Goal: Entertainment & Leisure: Browse casually

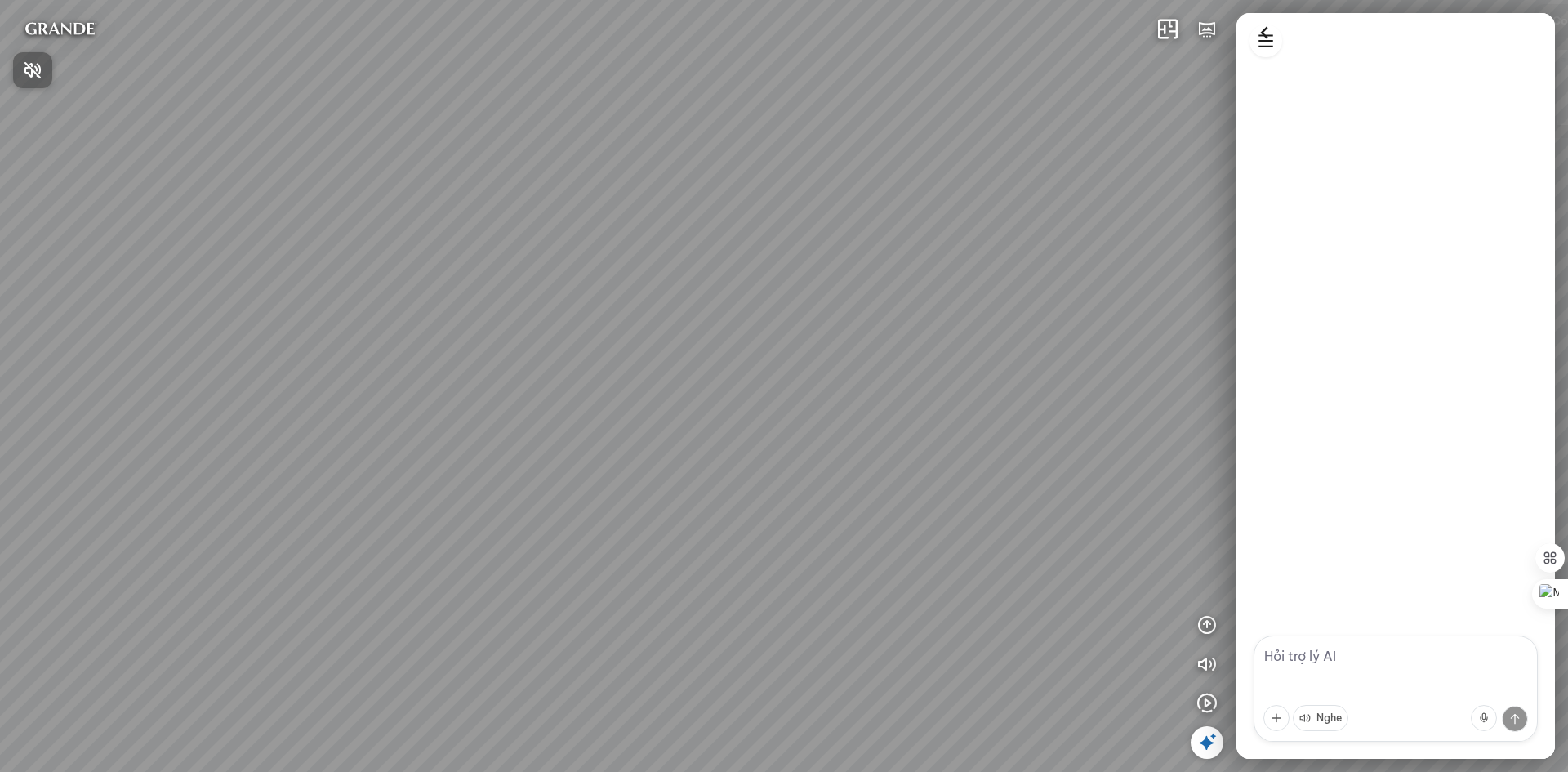
scroll to position [629, 0]
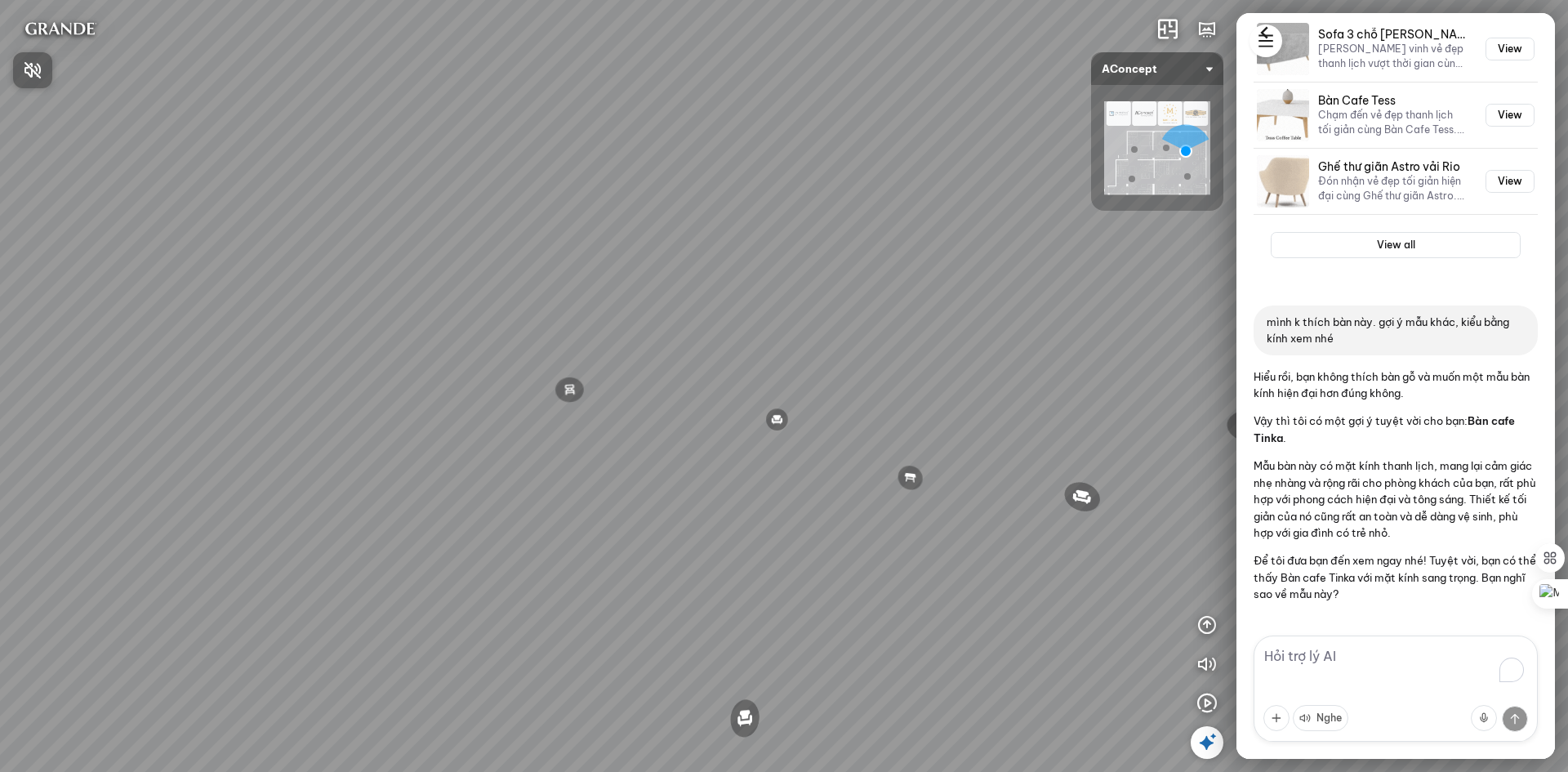
click at [1350, 657] on div at bounding box center [784, 386] width 1568 height 772
click at [1379, 572] on p "Để tôi đưa bạn đến xem ngay nhé! Tuyệt vời, bạn có thể thấy Bàn cafe Tinka với …" at bounding box center [1395, 577] width 284 height 50
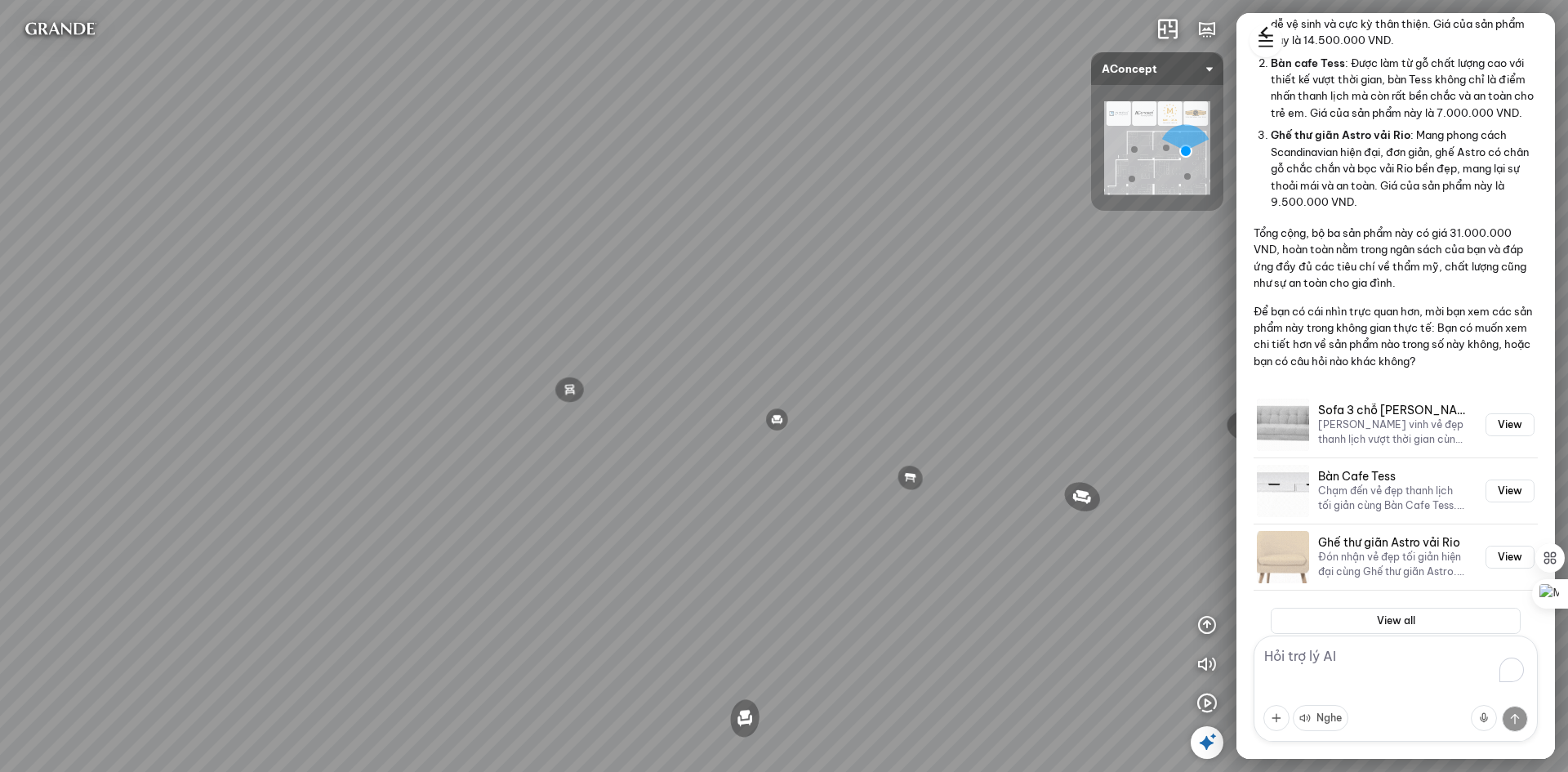
scroll to position [0, 0]
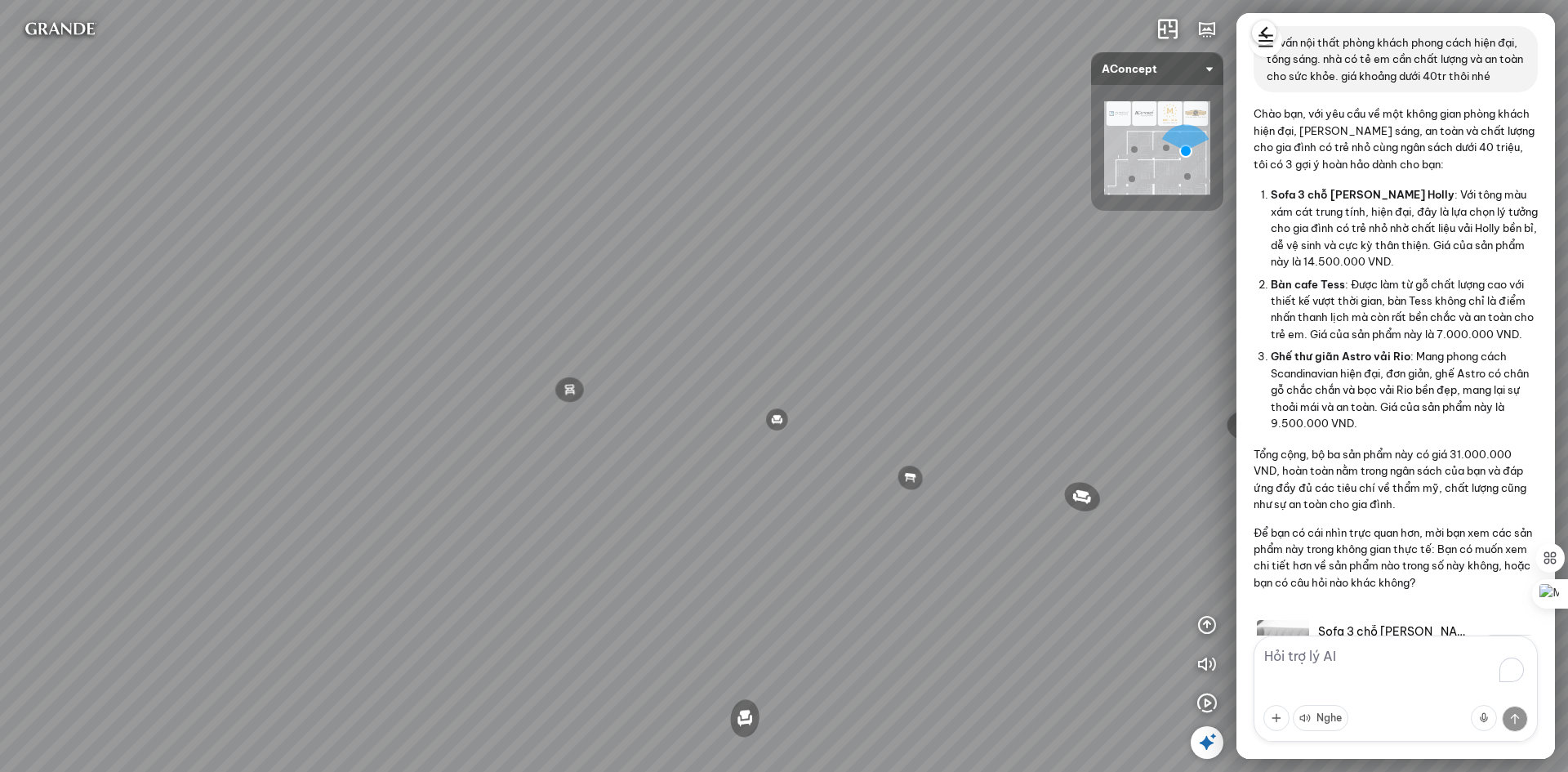
click at [1269, 31] on icon at bounding box center [1264, 33] width 25 height 25
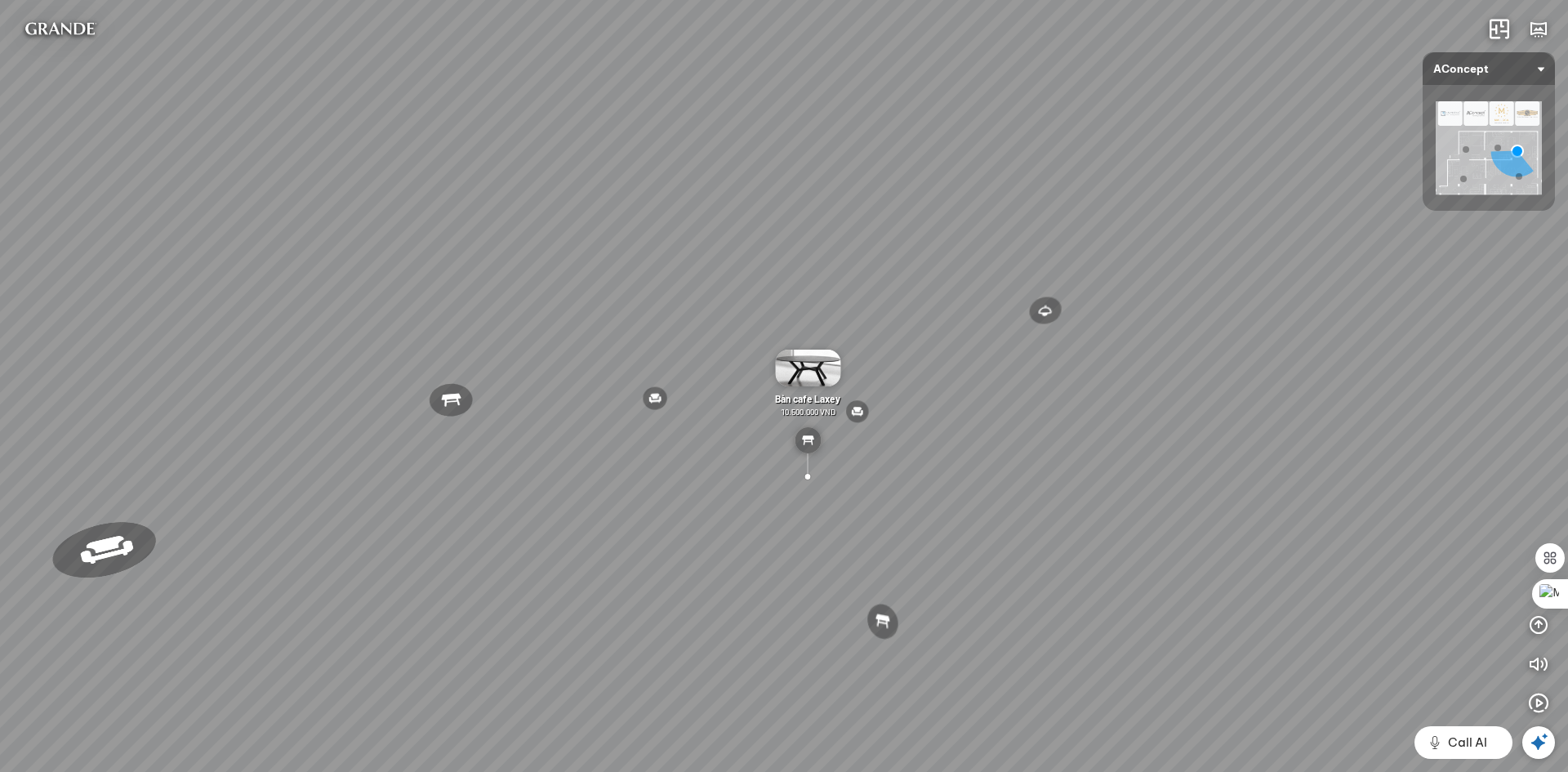
click at [1540, 751] on icon at bounding box center [1538, 742] width 19 height 19
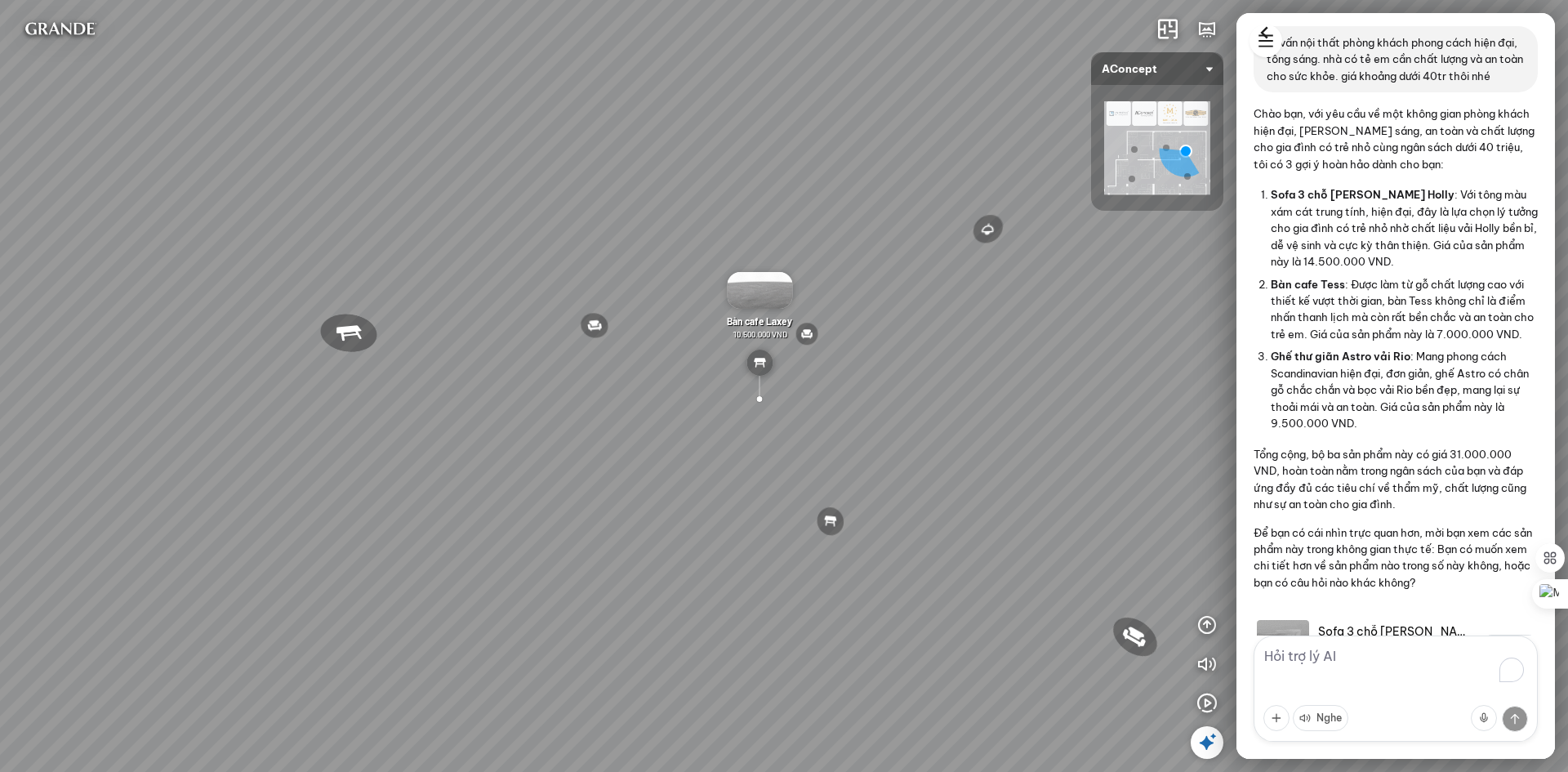
drag, startPoint x: 1110, startPoint y: 400, endPoint x: 1248, endPoint y: 377, distance: 139.9
click at [1248, 377] on div "Đèn [PERSON_NAME] 5.300.000 VND Giường ngủ Palima 19.000.000 VND Bàn Cafe Tess …" at bounding box center [784, 386] width 1568 height 772
drag, startPoint x: 934, startPoint y: 468, endPoint x: 992, endPoint y: 426, distance: 71.6
click at [992, 426] on div "Đèn [PERSON_NAME] 5.300.000 VND Giường ngủ Palima 19.000.000 VND Bàn Cafe Tess …" at bounding box center [784, 386] width 1568 height 772
